Goal: Transaction & Acquisition: Purchase product/service

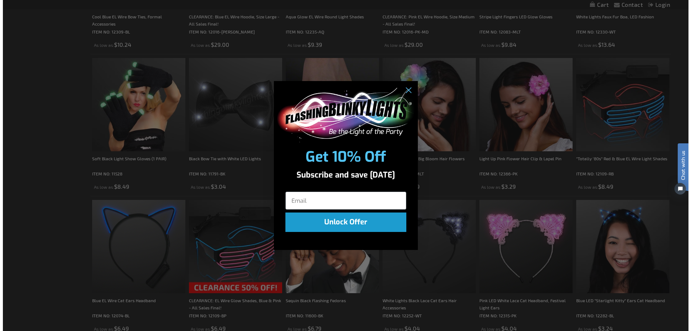
scroll to position [1481, 0]
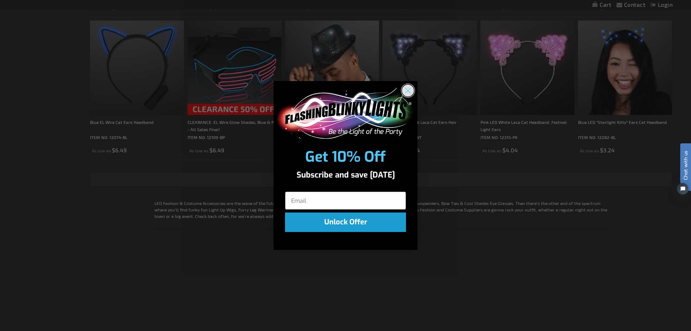
click at [405, 88] on icon "Close dialog" at bounding box center [407, 90] width 5 height 5
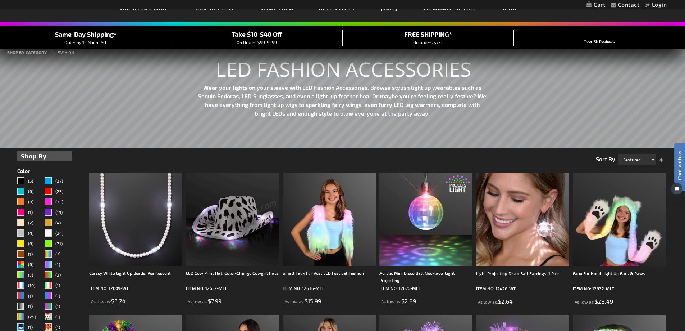
scroll to position [0, 0]
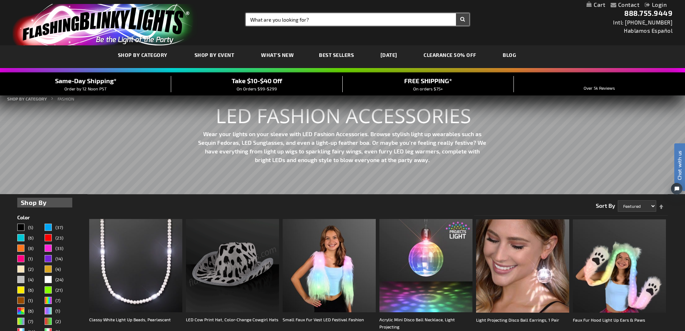
click at [281, 18] on input "Search" at bounding box center [357, 19] width 223 height 12
type input "wings"
click at [456, 13] on button "Search" at bounding box center [462, 19] width 13 height 12
